Goal: Information Seeking & Learning: Compare options

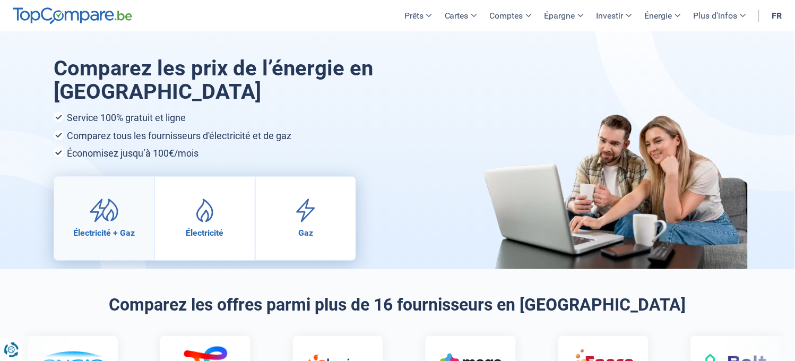
click at [101, 233] on span "Électricité + Gaz" at bounding box center [104, 233] width 62 height 10
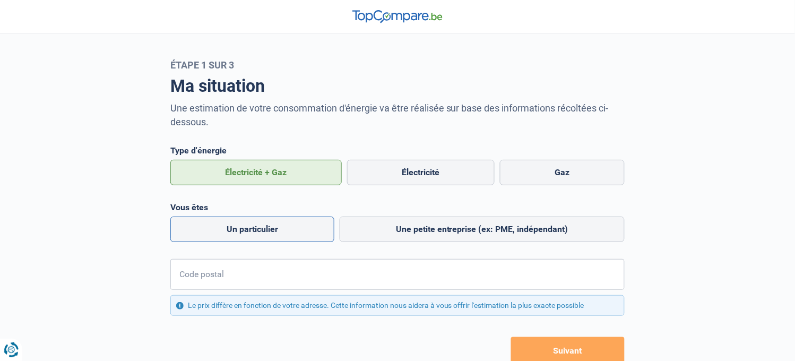
click at [261, 231] on label "Un particulier" at bounding box center [252, 229] width 164 height 25
click at [261, 231] on input "Un particulier" at bounding box center [252, 229] width 164 height 25
radio input "true"
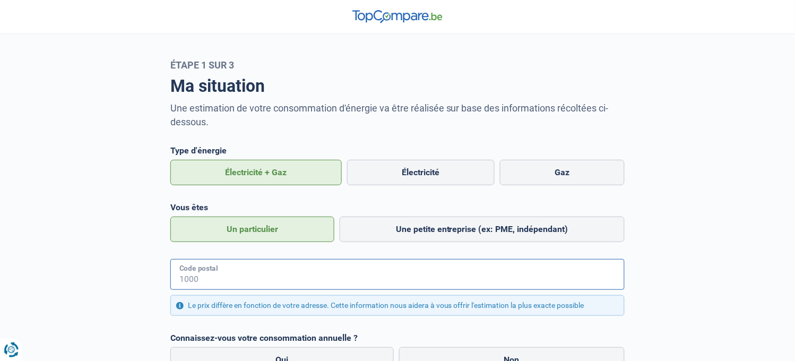
click at [232, 276] on input "Code postal" at bounding box center [397, 274] width 454 height 31
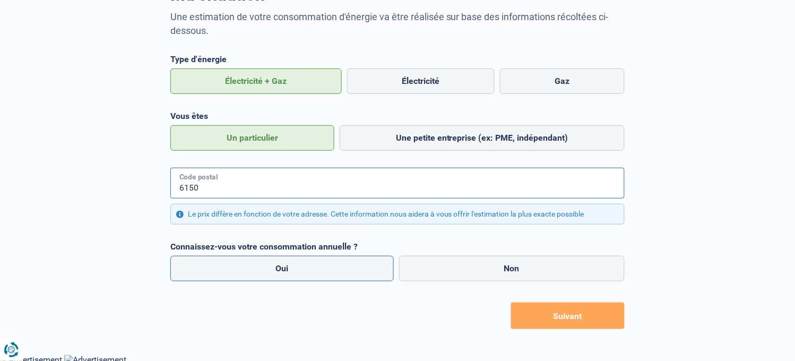
scroll to position [96, 0]
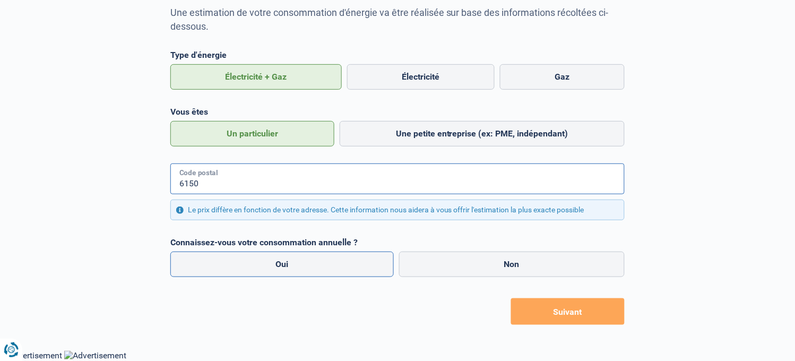
type input "6150"
click at [283, 266] on label "Oui" at bounding box center [281, 264] width 223 height 25
click at [283, 266] on input "Oui" at bounding box center [281, 264] width 223 height 25
radio input "true"
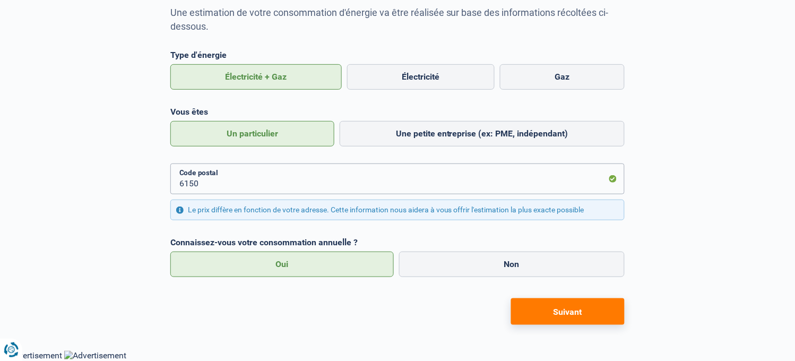
click at [575, 310] on button "Suivant" at bounding box center [568, 311] width 114 height 27
select select "Type de compteur"
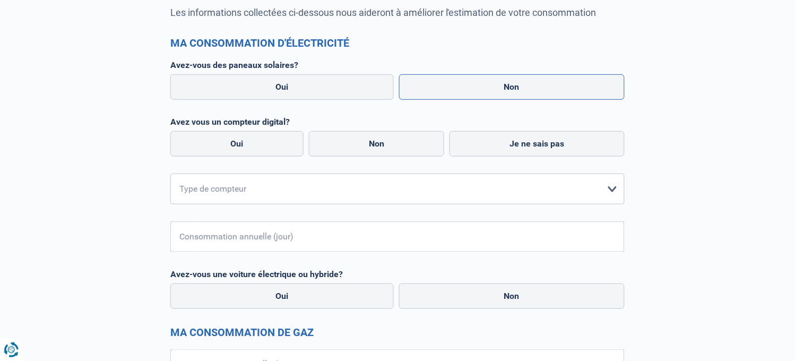
click at [508, 89] on label "Non" at bounding box center [512, 86] width 226 height 25
click at [508, 89] on input "Non" at bounding box center [512, 86] width 226 height 25
radio input "true"
radio input "false"
radio input "true"
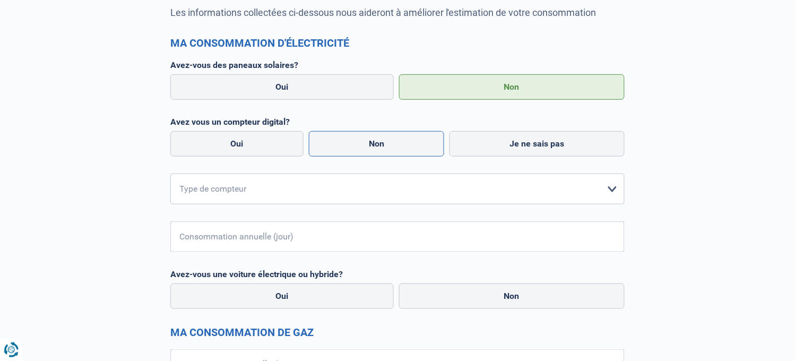
click at [378, 146] on label "Non" at bounding box center [377, 143] width 136 height 25
click at [378, 146] on input "Non" at bounding box center [377, 143] width 136 height 25
radio input "true"
radio input "false"
radio input "true"
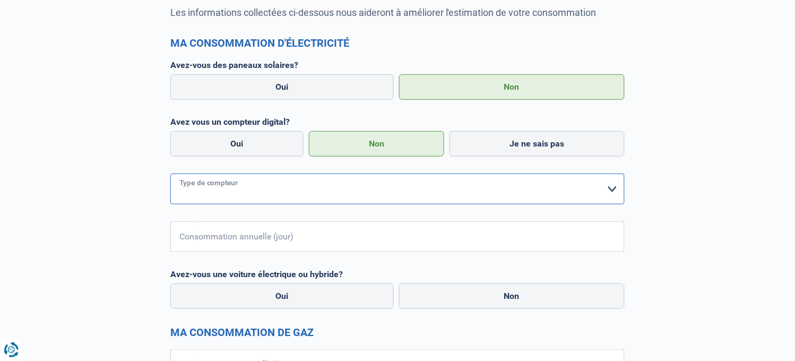
click at [612, 191] on select "form.selectOption Mono-horaire Bi-horaire Mono-horaire + exclusif nuit Bi-horai…" at bounding box center [397, 189] width 454 height 31
select select "day_single_rate"
click at [170, 174] on select "form.selectOption Mono-horaire Bi-horaire Mono-horaire + exclusif nuit Bi-horai…" at bounding box center [397, 189] width 454 height 31
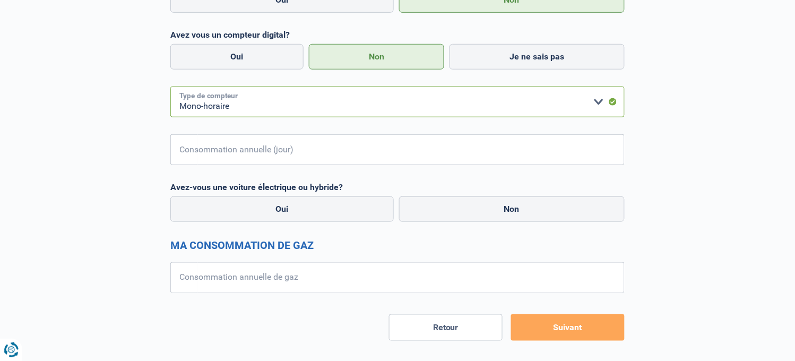
scroll to position [198, 0]
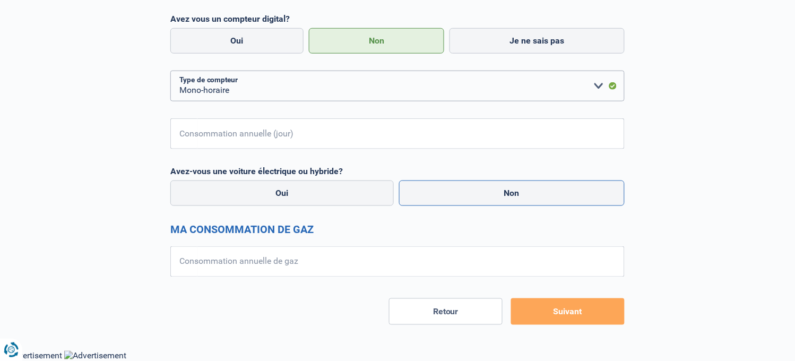
click at [478, 195] on label "Non" at bounding box center [512, 192] width 226 height 25
click at [478, 195] on input "Non" at bounding box center [512, 192] width 226 height 25
radio input "true"
radio input "false"
radio input "true"
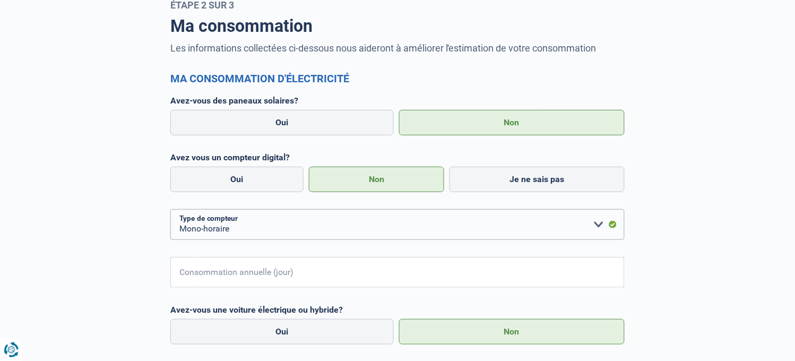
scroll to position [81, 0]
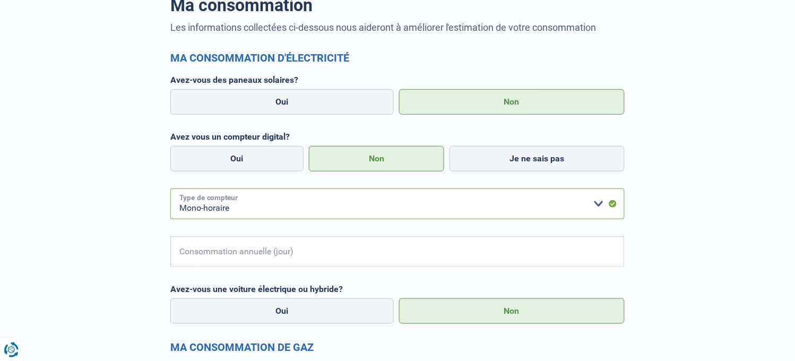
click at [597, 204] on select "form.selectOption Mono-horaire Bi-horaire Mono-horaire + exclusif nuit Bi-horai…" at bounding box center [397, 203] width 454 height 31
click at [680, 215] on div "Ma consommation Les informations collectées ci-dessous nous aideront à améliore…" at bounding box center [397, 216] width 700 height 453
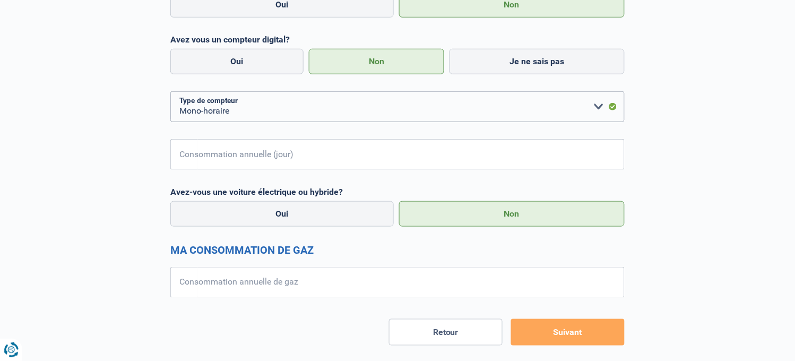
scroll to position [198, 0]
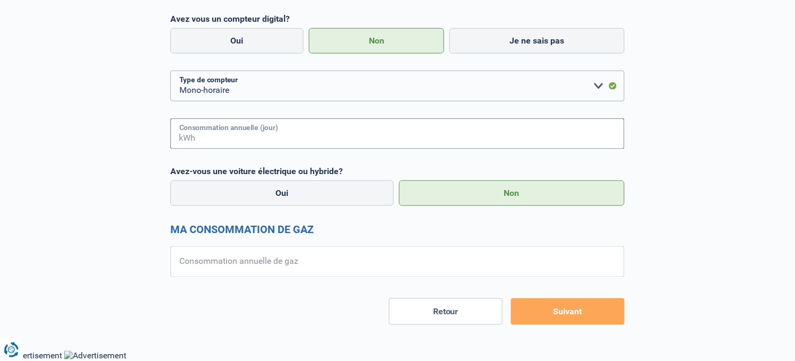
click at [306, 135] on input "Consommation annuelle (jour)" at bounding box center [410, 133] width 427 height 31
type input "3000"
drag, startPoint x: 305, startPoint y: 271, endPoint x: 314, endPoint y: 267, distance: 9.3
click at [306, 270] on input "Consommation annuelle de gaz" at bounding box center [410, 261] width 427 height 31
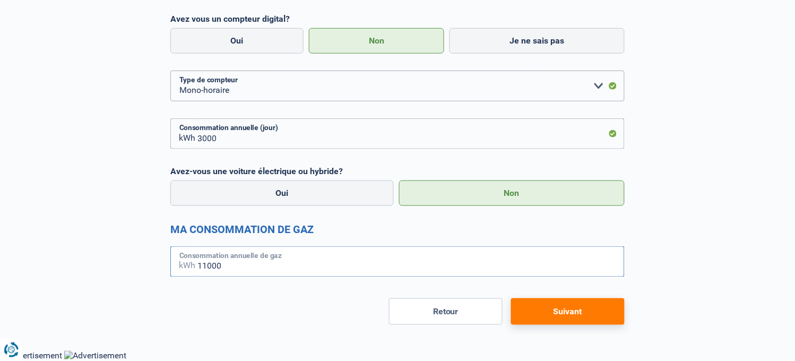
type input "11000"
click at [558, 313] on button "Suivant" at bounding box center [568, 311] width 114 height 27
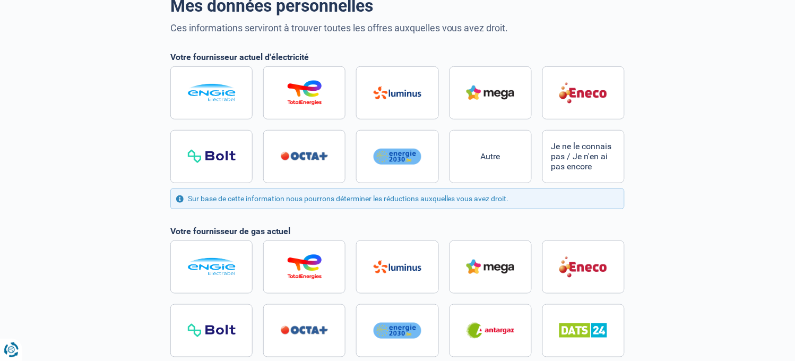
scroll to position [22, 0]
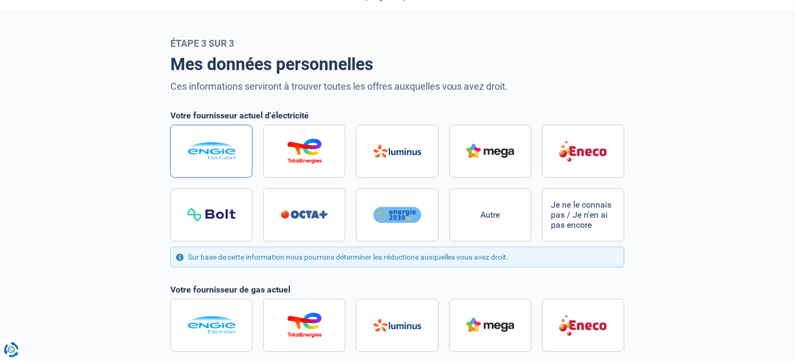
click at [213, 157] on img at bounding box center [212, 151] width 48 height 18
click at [213, 157] on input "radio" at bounding box center [397, 183] width 454 height 117
radio input "true"
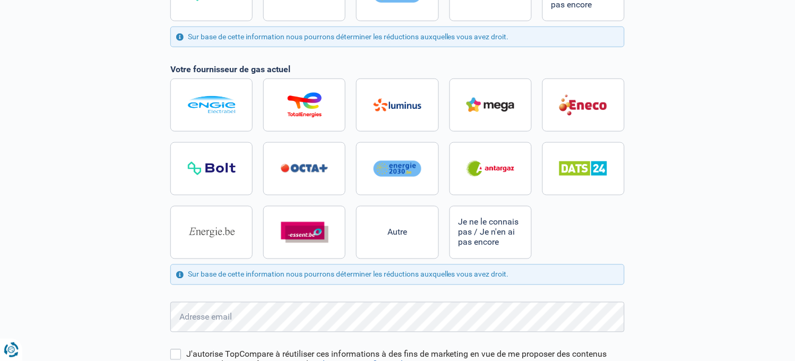
scroll to position [257, 0]
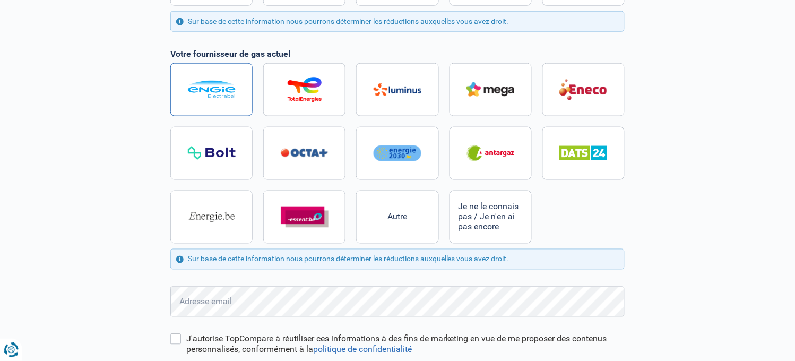
click at [209, 94] on img at bounding box center [212, 90] width 48 height 18
click at [209, 94] on input "radio" at bounding box center [397, 153] width 454 height 180
radio input "true"
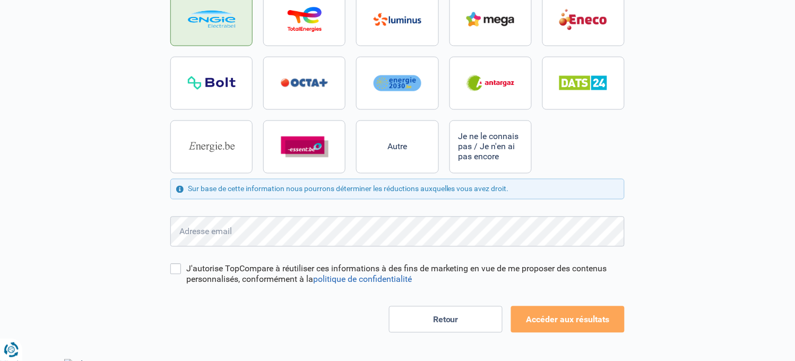
scroll to position [336, 0]
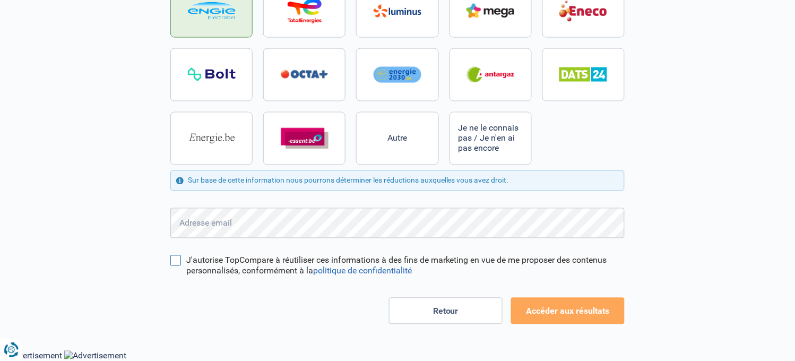
click at [176, 263] on input "J'autorise TopCompare à réutiliser ces informations à des fins de marketing en …" at bounding box center [175, 260] width 11 height 11
checkbox input "true"
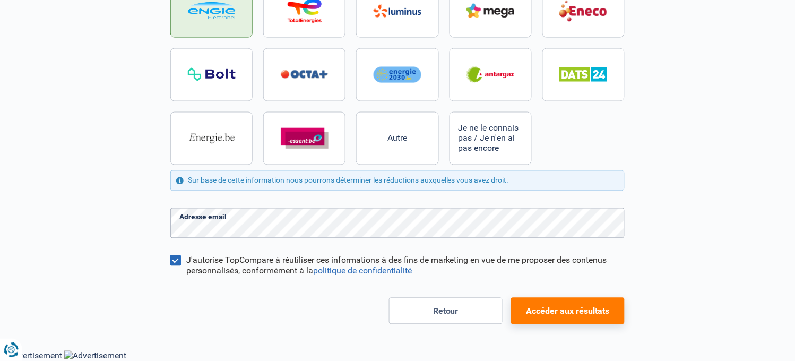
click at [549, 312] on button "Accéder aux résultats" at bounding box center [568, 311] width 114 height 27
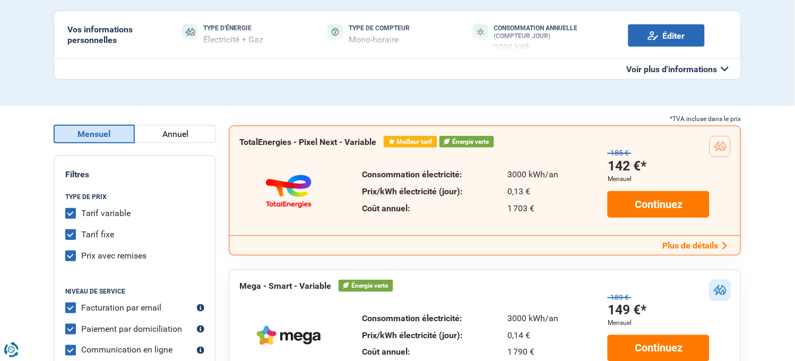
scroll to position [118, 0]
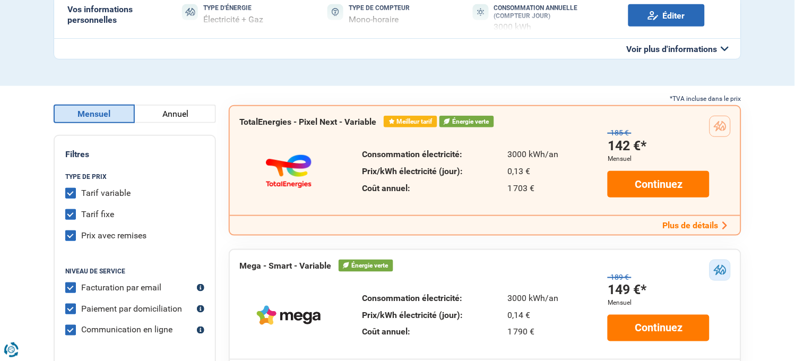
click at [81, 194] on label "Tarif variable" at bounding box center [105, 193] width 49 height 11
click at [68, 194] on input "Tarif variable" at bounding box center [70, 193] width 11 height 11
checkbox input "false"
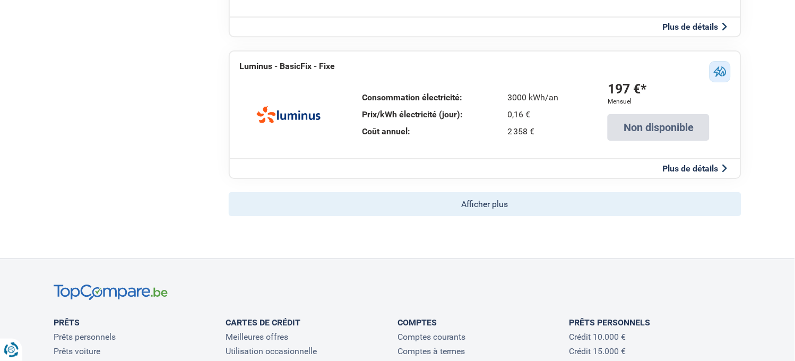
scroll to position [766, 0]
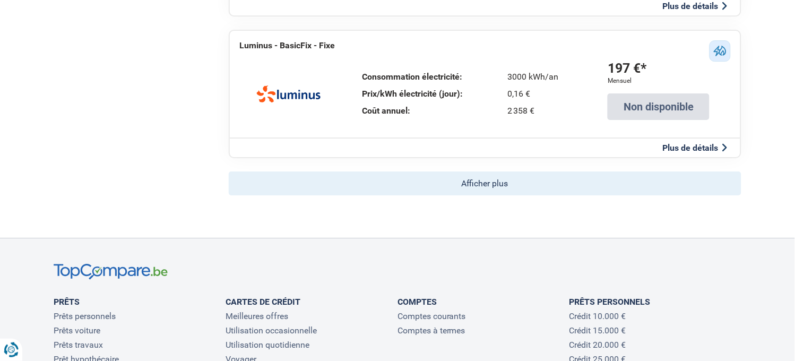
click at [461, 178] on button "Afficher plus" at bounding box center [485, 183] width 513 height 24
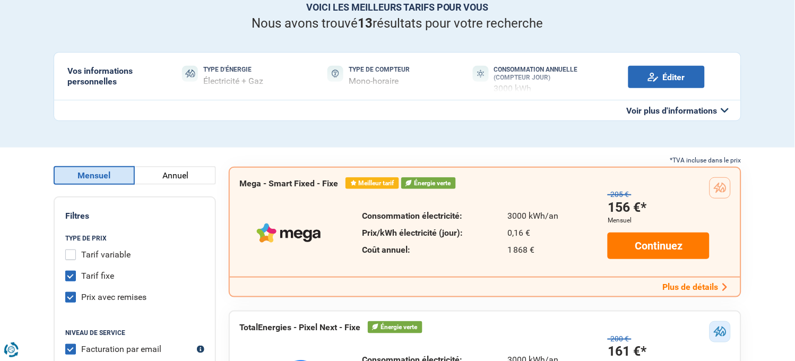
scroll to position [0, 0]
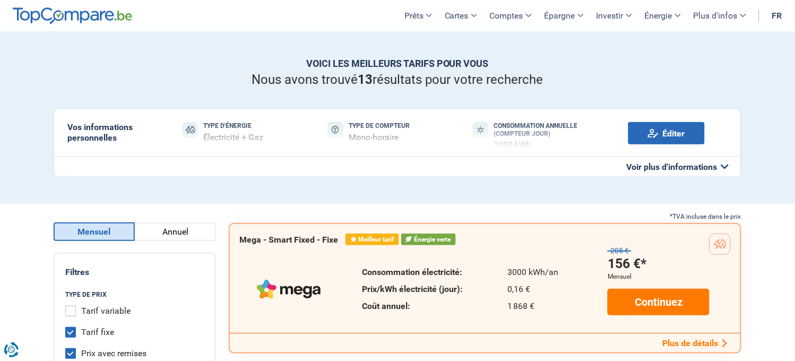
click at [726, 168] on button "Voir plus d'informations" at bounding box center [398, 166] width 688 height 21
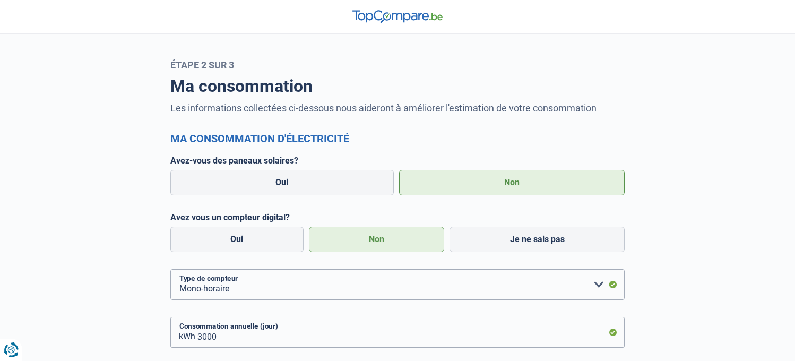
select select "day_single_rate"
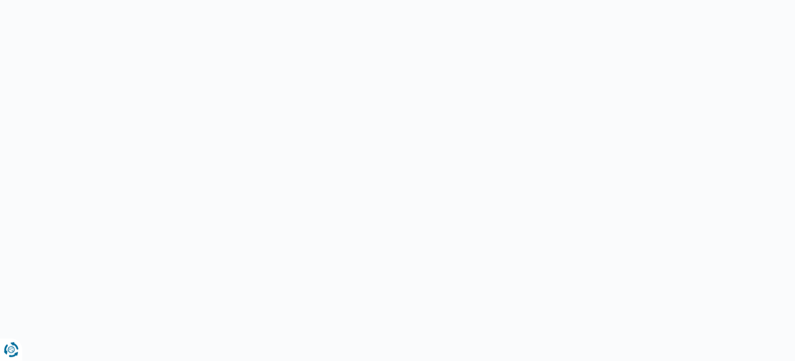
scroll to position [96, 0]
